Goal: Task Accomplishment & Management: Use online tool/utility

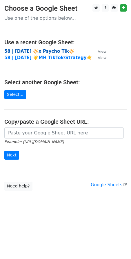
click at [44, 49] on strong "58 | SEP 4 2025 🔆x Psycho Tik🔆" at bounding box center [39, 51] width 70 height 5
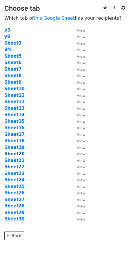
click at [16, 153] on strong "Sheet20" at bounding box center [14, 153] width 20 height 5
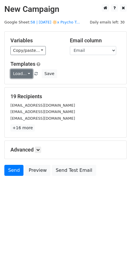
click at [22, 74] on link "Load..." at bounding box center [21, 73] width 22 height 9
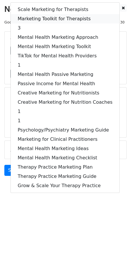
click at [51, 18] on link "Marketing Toolkit for Therapists" at bounding box center [65, 18] width 109 height 9
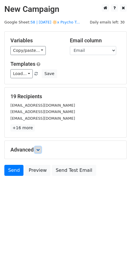
click at [40, 148] on icon at bounding box center [37, 149] width 3 height 3
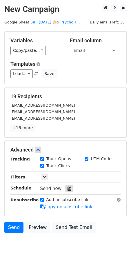
click at [68, 187] on icon at bounding box center [70, 189] width 4 height 4
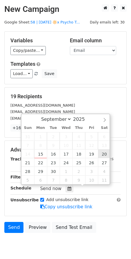
type input "2025-09-20 12:00"
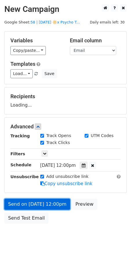
click at [54, 204] on link "Send on Sep 20 at 12:00pm" at bounding box center [37, 204] width 66 height 11
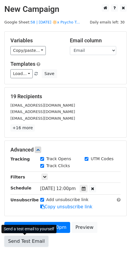
click at [21, 239] on link "Send Test Email" at bounding box center [26, 241] width 44 height 11
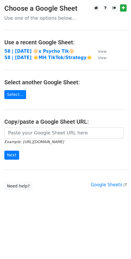
click at [40, 46] on main "Choose a Google Sheet Use one of the options below... Use a recent Google Sheet…" at bounding box center [65, 97] width 131 height 187
click at [39, 50] on strong "58 | SEP 4 2025 🔆x Psycho Tik🔆" at bounding box center [39, 51] width 70 height 5
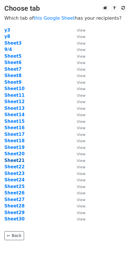
click at [21, 163] on strong "Sheet21" at bounding box center [14, 160] width 20 height 5
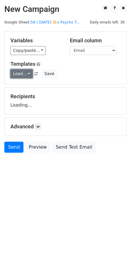
click at [21, 73] on link "Load..." at bounding box center [21, 73] width 22 height 9
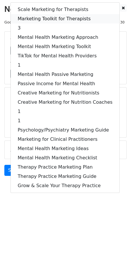
click at [44, 20] on link "Marketing Toolkit for Therapists" at bounding box center [65, 18] width 109 height 9
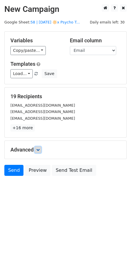
click at [37, 148] on link at bounding box center [38, 150] width 6 height 6
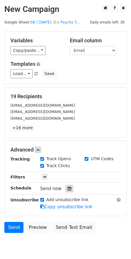
click at [68, 189] on icon at bounding box center [70, 189] width 4 height 4
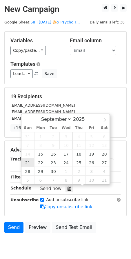
type input "2025-09-21 12:00"
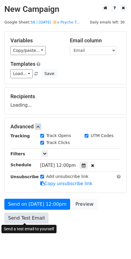
click at [28, 221] on link "Send Test Email" at bounding box center [26, 218] width 44 height 11
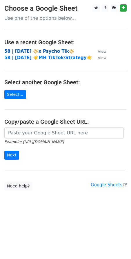
click at [18, 51] on strong "58 | SEP 4 2025 🔆x Psycho Tik🔆" at bounding box center [39, 51] width 70 height 5
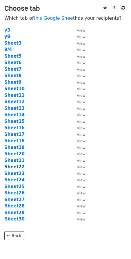
click at [21, 169] on strong "Sheet22" at bounding box center [14, 166] width 20 height 5
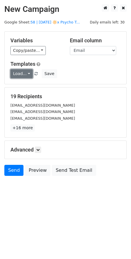
click at [21, 73] on link "Load..." at bounding box center [21, 73] width 22 height 9
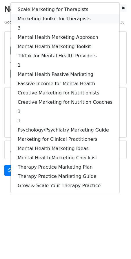
click at [52, 21] on link "Marketing Toolkit for Therapists" at bounding box center [65, 18] width 109 height 9
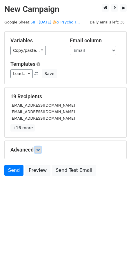
click at [38, 147] on link at bounding box center [38, 150] width 6 height 6
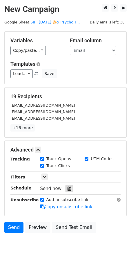
click at [68, 187] on icon at bounding box center [70, 189] width 4 height 4
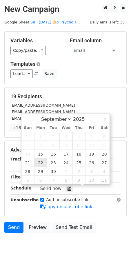
type input "2025-09-22 12:00"
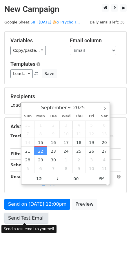
click at [35, 218] on link "Send Test Email" at bounding box center [26, 218] width 44 height 11
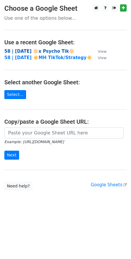
click at [31, 50] on strong "58 | [DATE] 🔆x Psycho Tik🔆" at bounding box center [39, 51] width 70 height 5
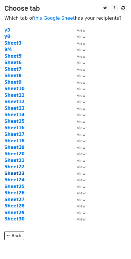
click at [16, 173] on strong "Sheet23" at bounding box center [14, 173] width 20 height 5
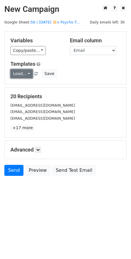
click at [19, 71] on link "Load..." at bounding box center [21, 73] width 22 height 9
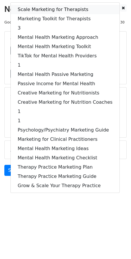
click at [50, 11] on link "Scale Marketing for Therapists" at bounding box center [65, 9] width 109 height 9
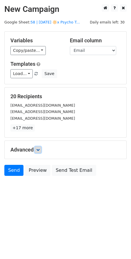
click at [38, 152] on link at bounding box center [38, 150] width 6 height 6
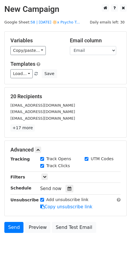
click at [70, 189] on div at bounding box center [70, 189] width 8 height 8
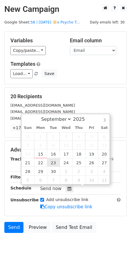
type input "2025-09-23 12:00"
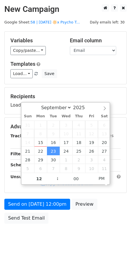
click at [39, 210] on div "Send on Sep 23 at 12:00pm Preview Send Test Email" at bounding box center [65, 213] width 131 height 28
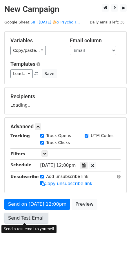
click at [32, 222] on link "Send Test Email" at bounding box center [26, 218] width 44 height 11
click at [29, 215] on link "Send Test Email" at bounding box center [26, 218] width 44 height 11
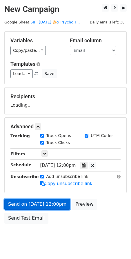
click at [37, 200] on link "Send on Sep 23 at 12:00pm" at bounding box center [37, 204] width 66 height 11
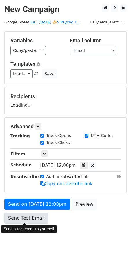
click at [33, 217] on link "Send Test Email" at bounding box center [26, 218] width 44 height 11
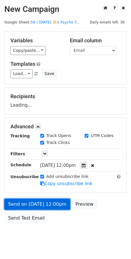
click at [43, 201] on link "Send on Sep 23 at 12:00pm" at bounding box center [37, 204] width 66 height 11
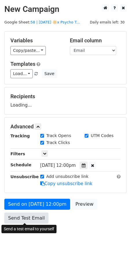
click at [34, 218] on link "Send Test Email" at bounding box center [26, 218] width 44 height 11
